Goal: Information Seeking & Learning: Learn about a topic

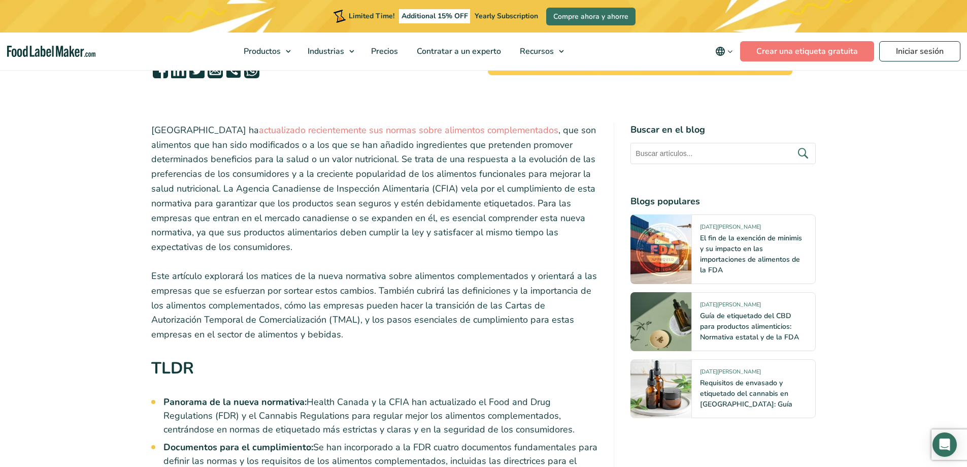
scroll to position [254, 0]
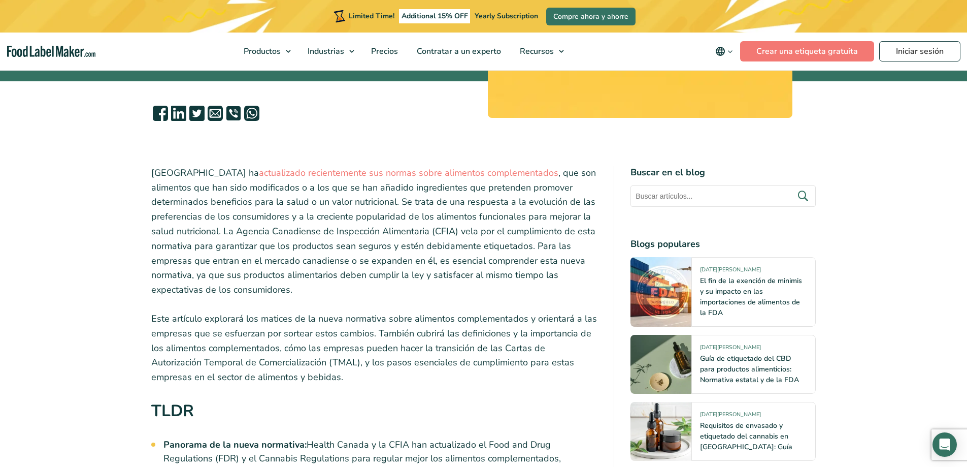
click at [198, 288] on p "Canadá ha actualizado recientemente sus normas sobre alimentos complementados ,…" at bounding box center [374, 230] width 447 height 131
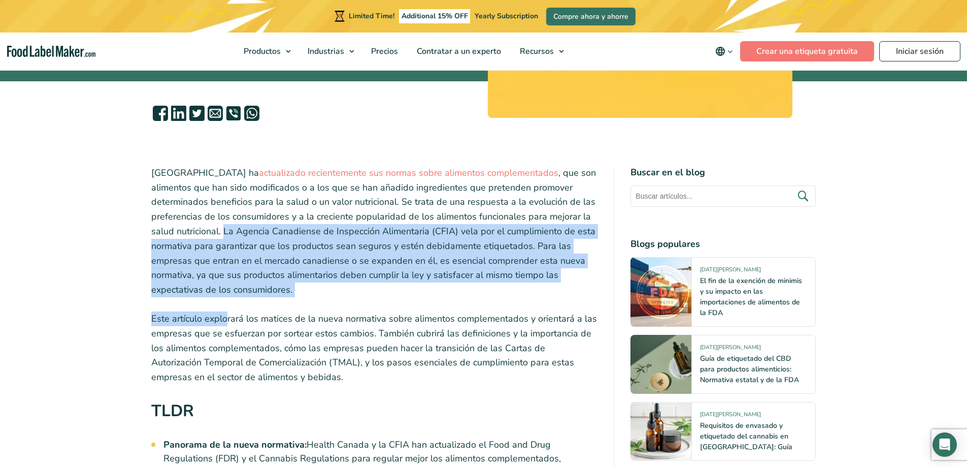
drag, startPoint x: 228, startPoint y: 297, endPoint x: 196, endPoint y: 259, distance: 49.7
click at [196, 259] on p "Canadá ha actualizado recientemente sus normas sobre alimentos complementados ,…" at bounding box center [374, 230] width 447 height 131
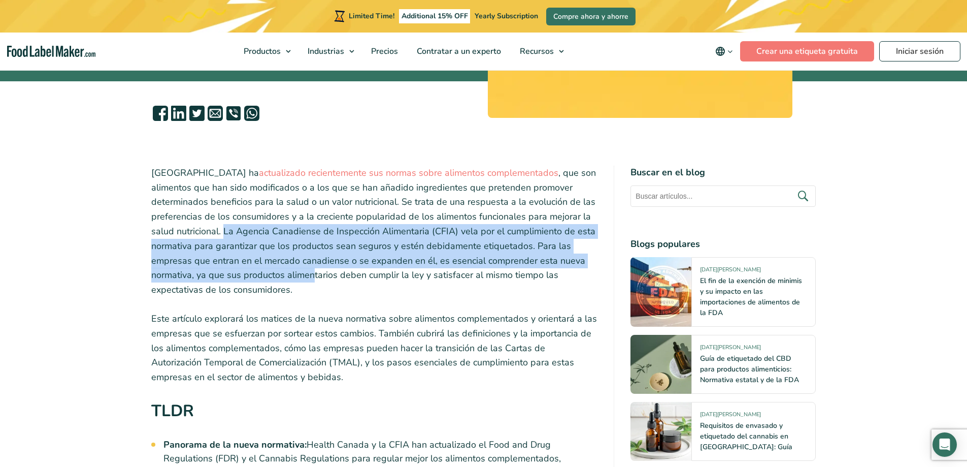
drag, startPoint x: 221, startPoint y: 282, endPoint x: 152, endPoint y: 234, distance: 84.5
click at [152, 234] on p "Canadá ha actualizado recientemente sus normas sobre alimentos complementados ,…" at bounding box center [374, 230] width 447 height 131
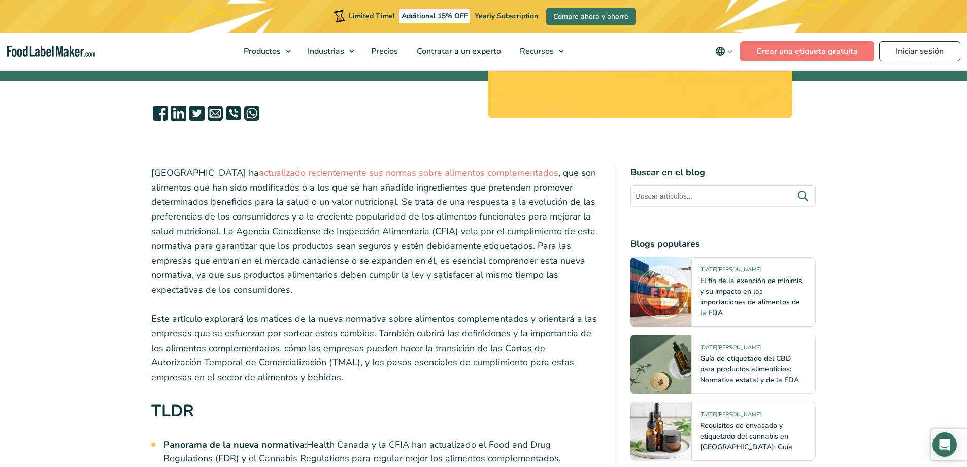
drag, startPoint x: 151, startPoint y: 228, endPoint x: 217, endPoint y: 288, distance: 88.7
click at [217, 288] on p "Canadá ha actualizado recientemente sus normas sobre alimentos complementados ,…" at bounding box center [374, 230] width 447 height 131
copy p "La Agencia Canadiense de Inspección Alimentaria (CFIA) vela por el cumplimiento…"
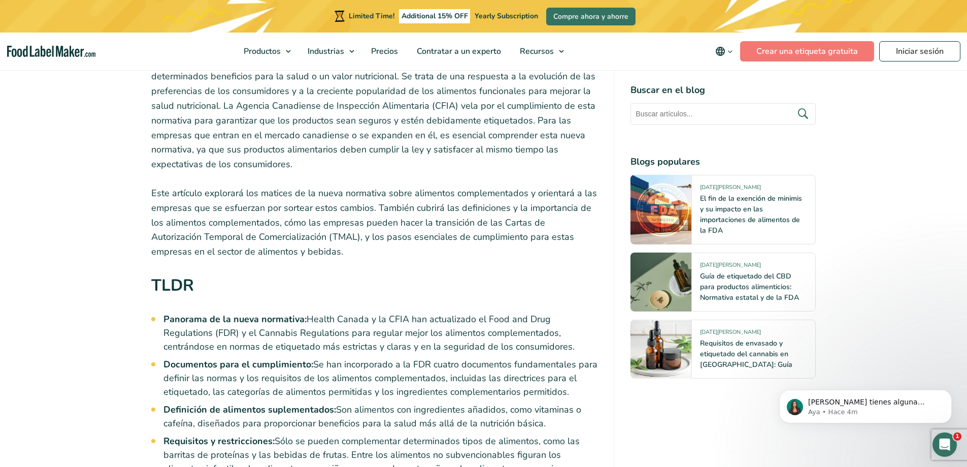
scroll to position [406, 0]
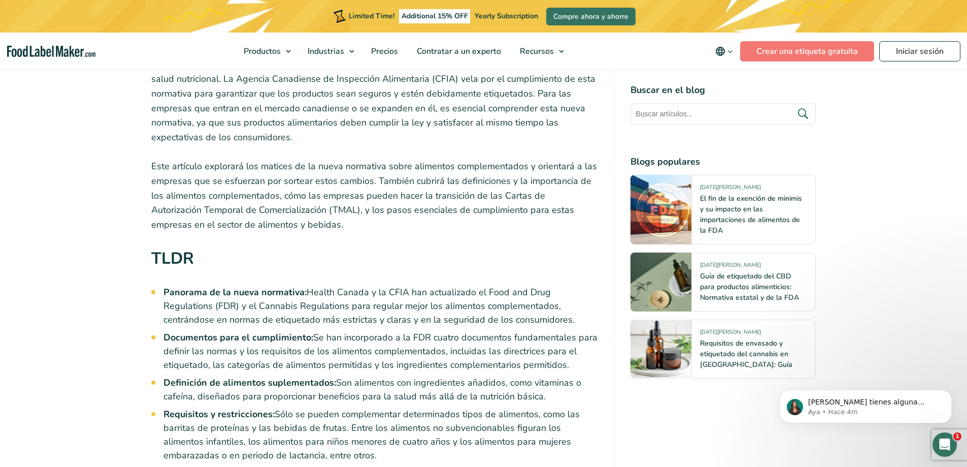
click at [422, 203] on p "Este artículo explorará los matices de la nueva normativa sobre alimentos compl…" at bounding box center [374, 195] width 447 height 73
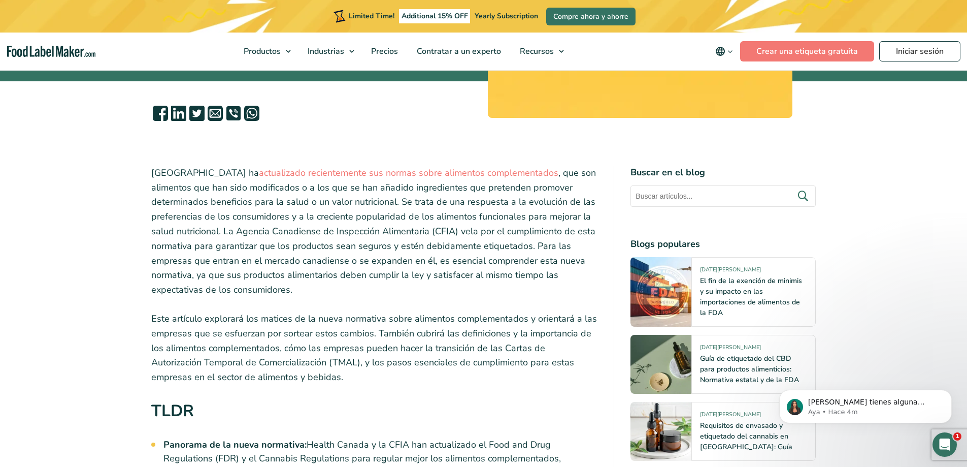
scroll to position [152, 0]
